Goal: Task Accomplishment & Management: Manage account settings

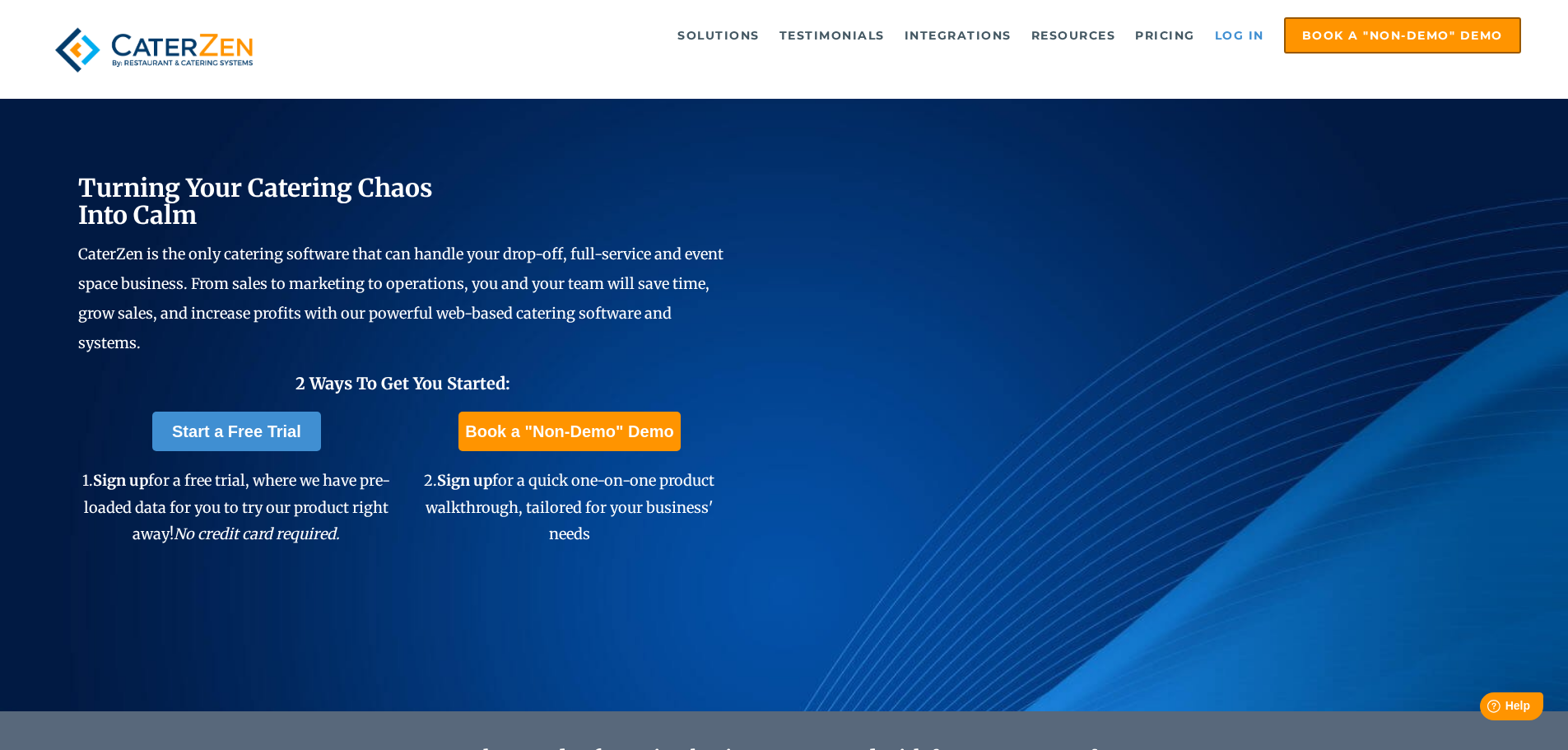
click at [1228, 33] on link "Log in" at bounding box center [1240, 35] width 66 height 33
click at [1219, 34] on link "Log in" at bounding box center [1240, 35] width 66 height 33
click at [1230, 34] on link "Log in" at bounding box center [1240, 35] width 66 height 33
